Goal: Use online tool/utility

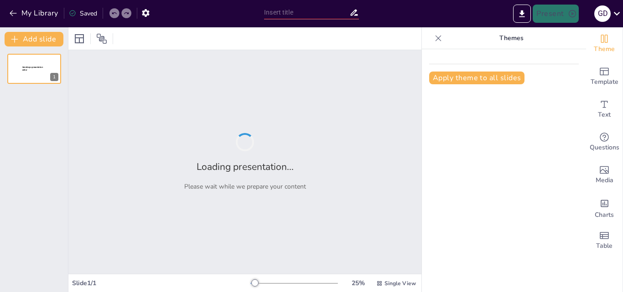
type input "Normas Técnicas Colombianas: Clasificación y Aplicación en la Gestión Documental"
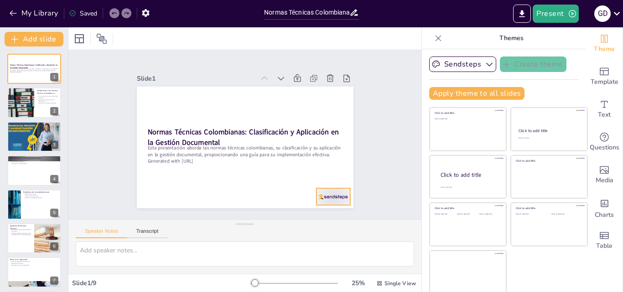
click at [324, 208] on div at bounding box center [309, 221] width 37 height 26
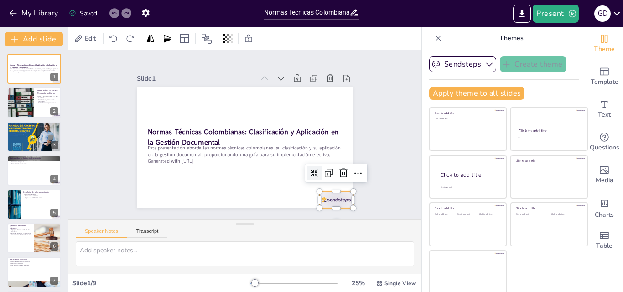
click at [357, 138] on div "Slide 1 Normas Técnicas Colombianas: Clasificación y Aplicación en la Gestión D…" at bounding box center [244, 134] width 303 height 276
click at [299, 224] on div at bounding box center [280, 241] width 37 height 34
click at [148, 158] on icon at bounding box center [140, 150] width 15 height 15
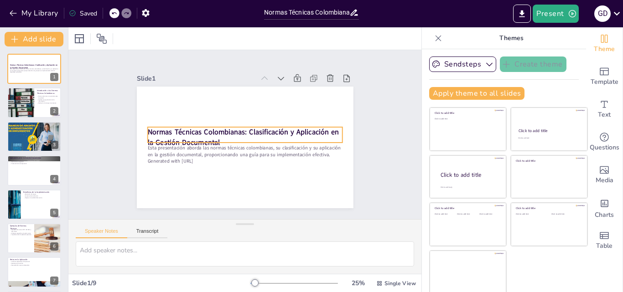
click at [267, 131] on strong "Normas Técnicas Colombianas: Clasificación y Aplicación en la Gestión Documental" at bounding box center [242, 131] width 183 height 87
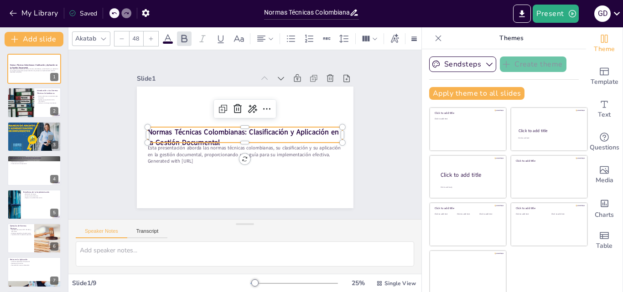
click at [267, 131] on strong "Normas Técnicas Colombianas: Clasificación y Aplicación en la Gestión Documental" at bounding box center [241, 131] width 155 height 135
click at [267, 131] on strong "Normas Técnicas Colombianas: Clasificación y Aplicación en la Gestión Documental" at bounding box center [242, 132] width 176 height 104
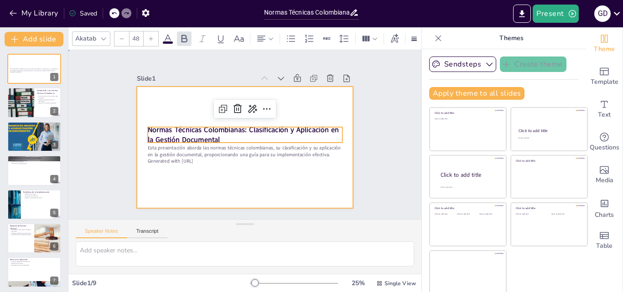
click at [249, 182] on div at bounding box center [235, 126] width 235 height 242
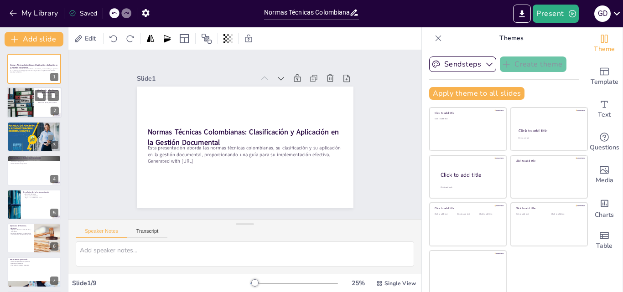
click at [21, 102] on div at bounding box center [20, 103] width 49 height 31
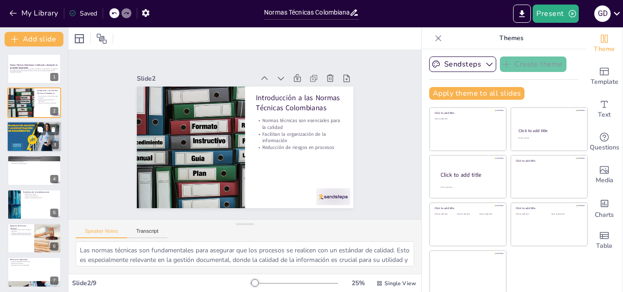
click at [31, 136] on div at bounding box center [34, 136] width 55 height 31
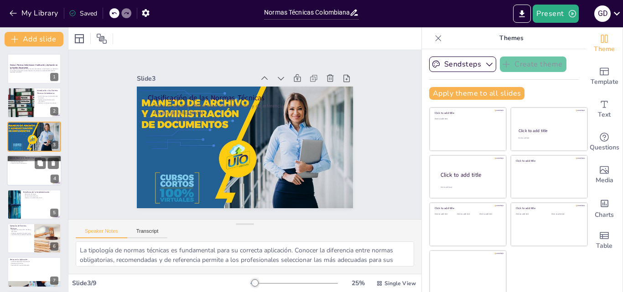
click at [24, 171] on div at bounding box center [34, 170] width 55 height 31
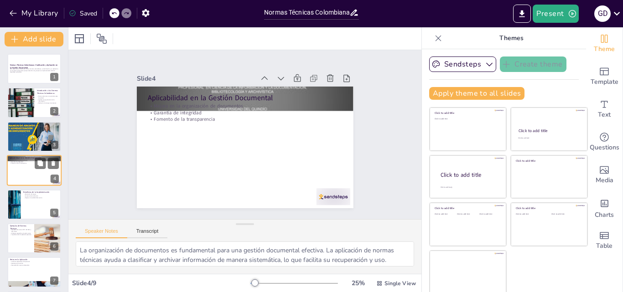
scroll to position [1, 0]
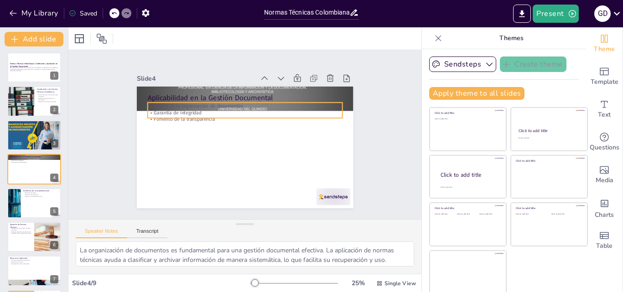
click at [237, 118] on p "Mejora en la organización de documentos" at bounding box center [233, 160] width 181 height 85
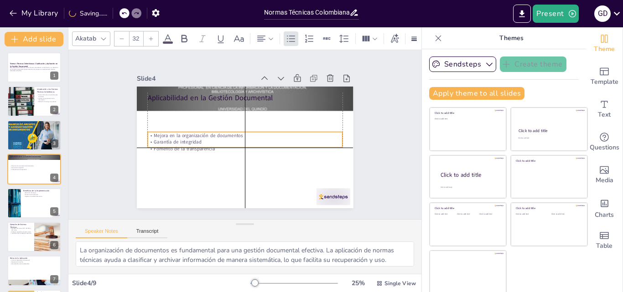
drag, startPoint x: 256, startPoint y: 105, endPoint x: 257, endPoint y: 134, distance: 28.8
click at [248, 134] on p "Mejora en la organización de documentos" at bounding box center [244, 134] width 7 height 195
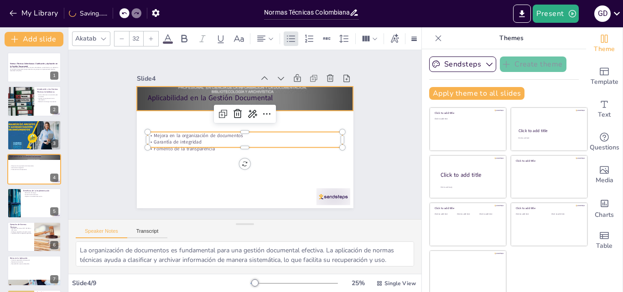
click at [282, 88] on div at bounding box center [274, 114] width 259 height 270
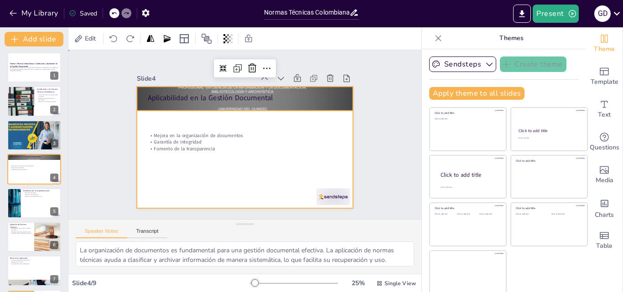
click at [264, 155] on div at bounding box center [232, 137] width 164 height 237
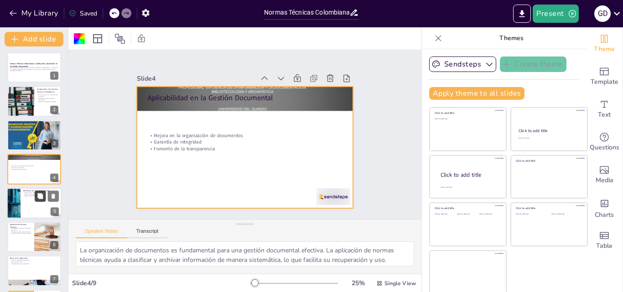
click at [45, 192] on button at bounding box center [40, 196] width 11 height 11
type textarea "La reducción de riesgos es uno de los beneficios más significativos de implemen…"
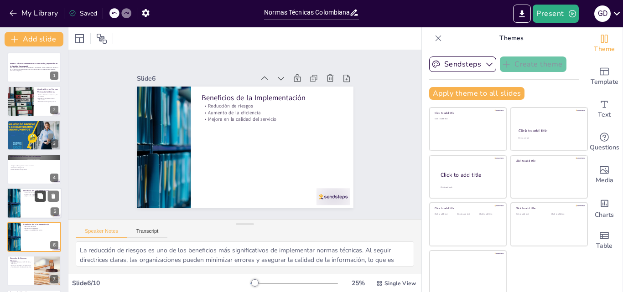
scroll to position [69, 0]
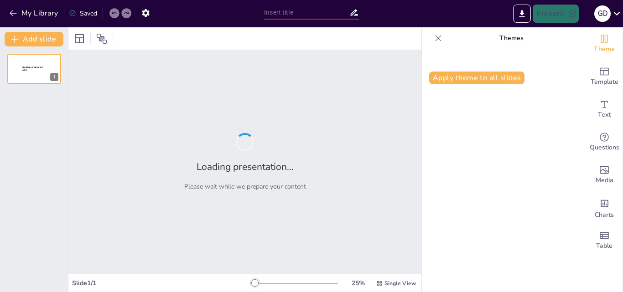
type input "Normas Técnicas Colombianas: Clasificación y Aplicación en la Gestión Documental"
